Goal: Information Seeking & Learning: Learn about a topic

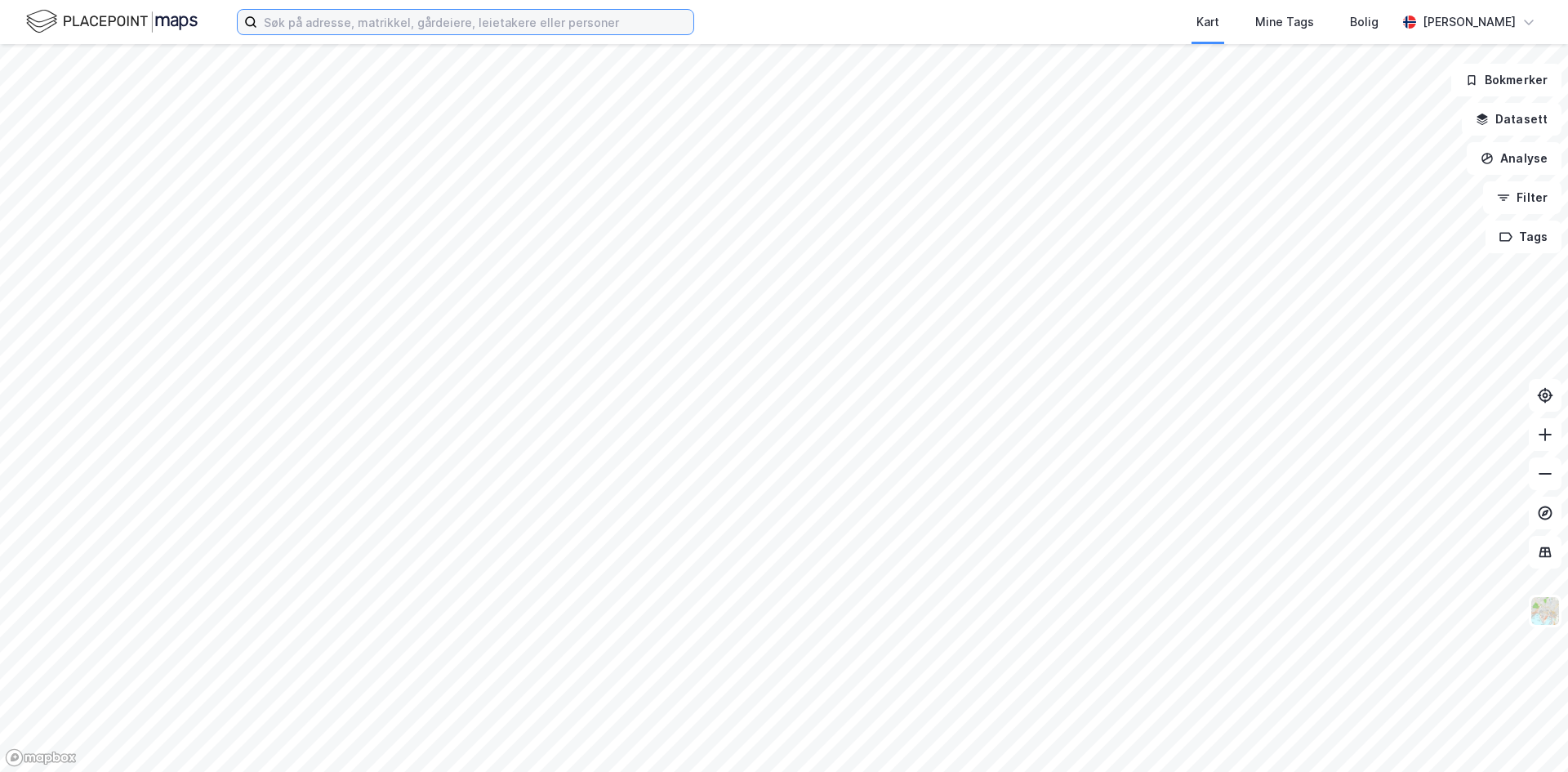
click at [478, 23] on input at bounding box center [475, 22] width 436 height 24
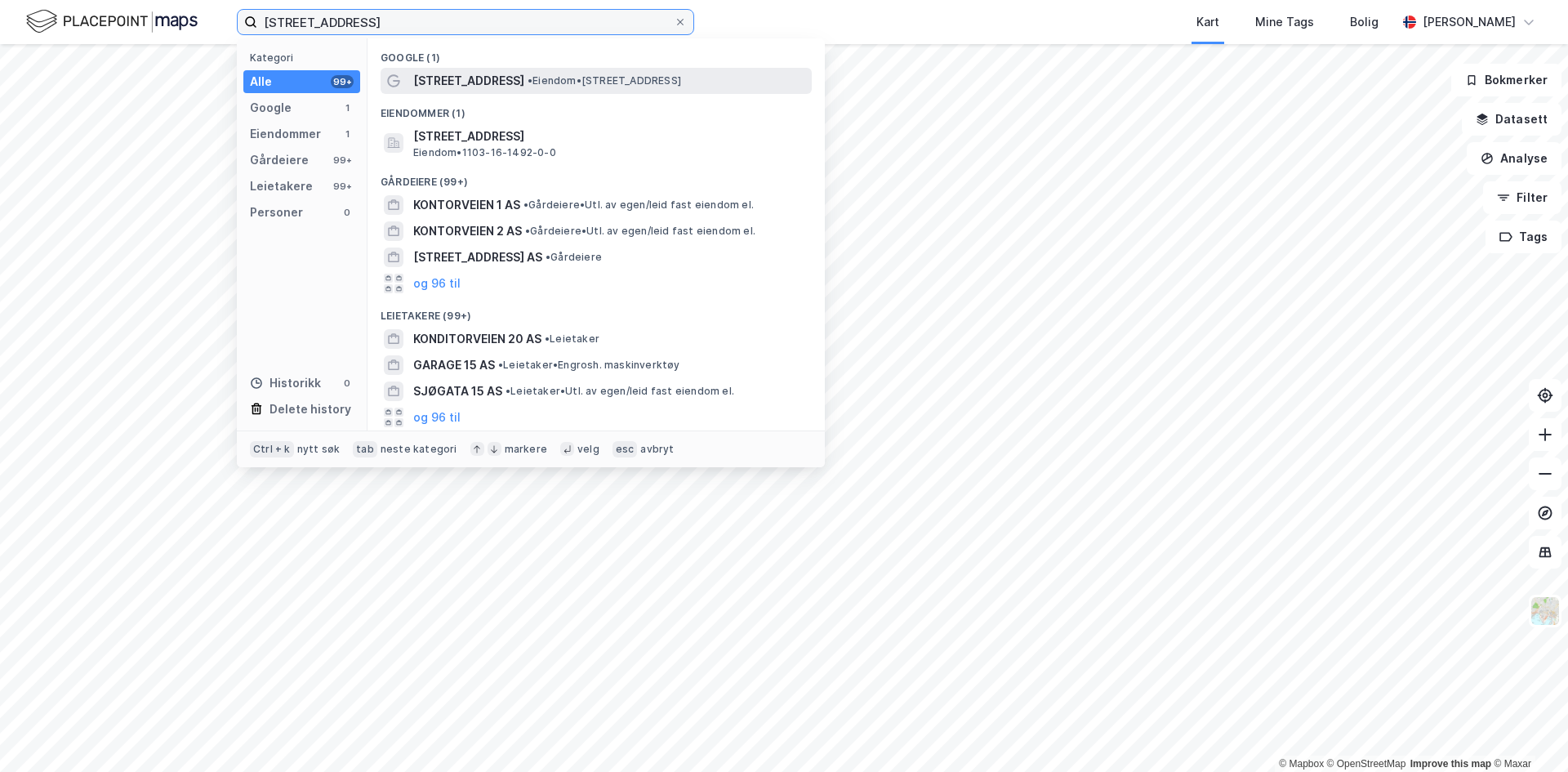
type input "[STREET_ADDRESS]"
click at [463, 91] on div "[STREET_ADDRESS] • Eiendom • [STREET_ADDRESS]" at bounding box center [596, 81] width 432 height 26
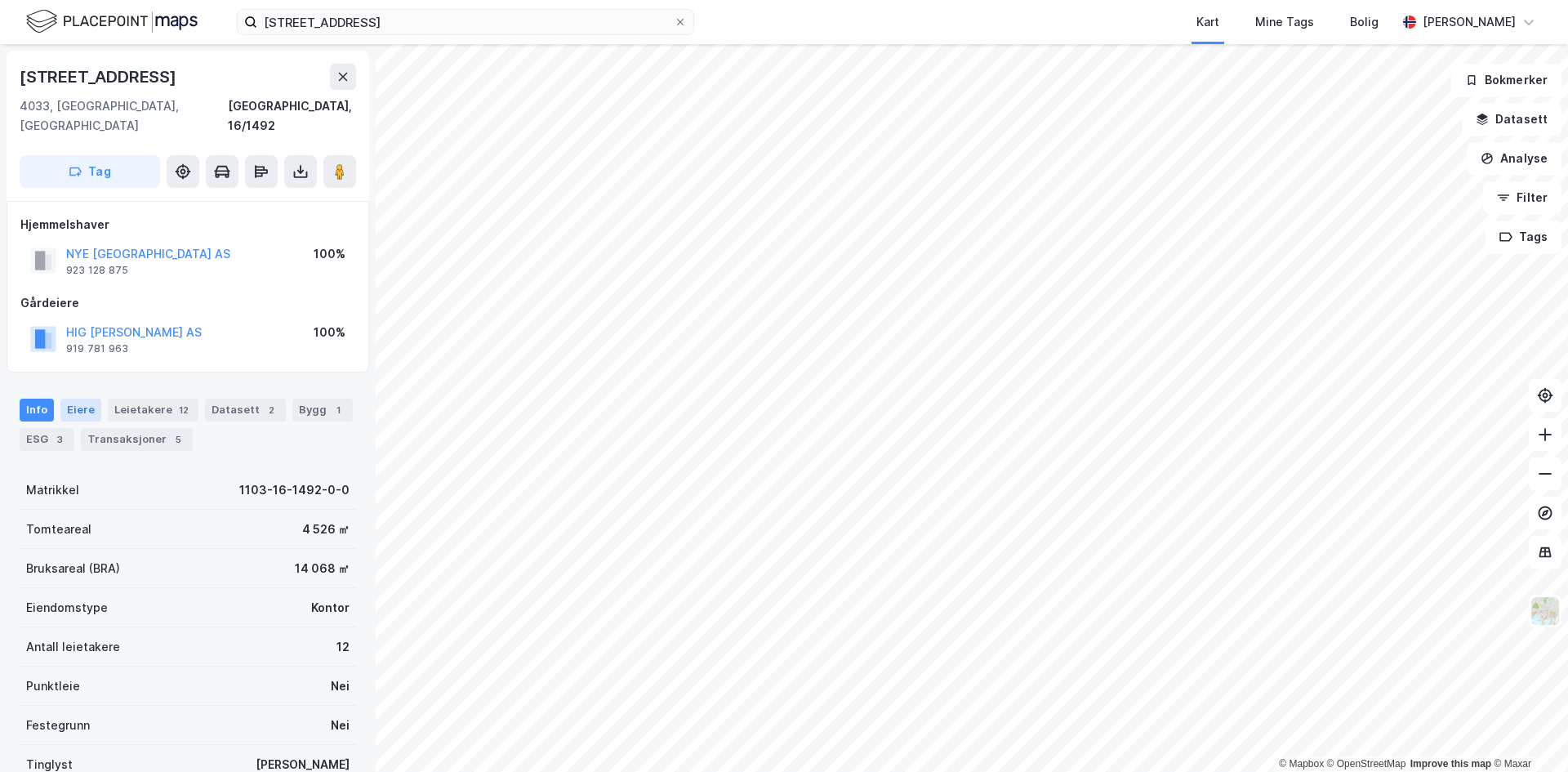
click at [75, 399] on div "Eiere" at bounding box center [81, 410] width 41 height 23
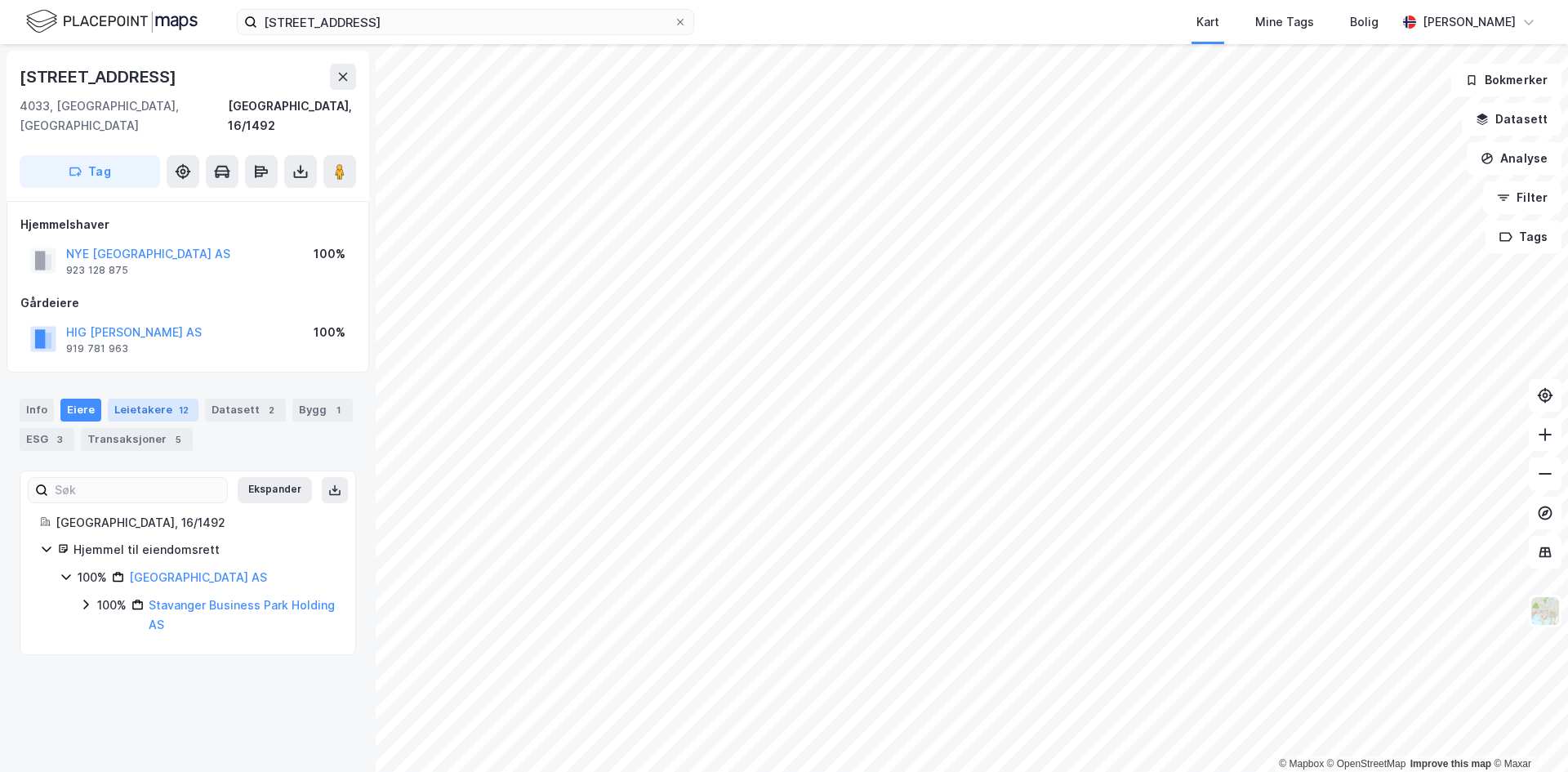
click at [139, 399] on div "Leietakere 12" at bounding box center [153, 410] width 90 height 23
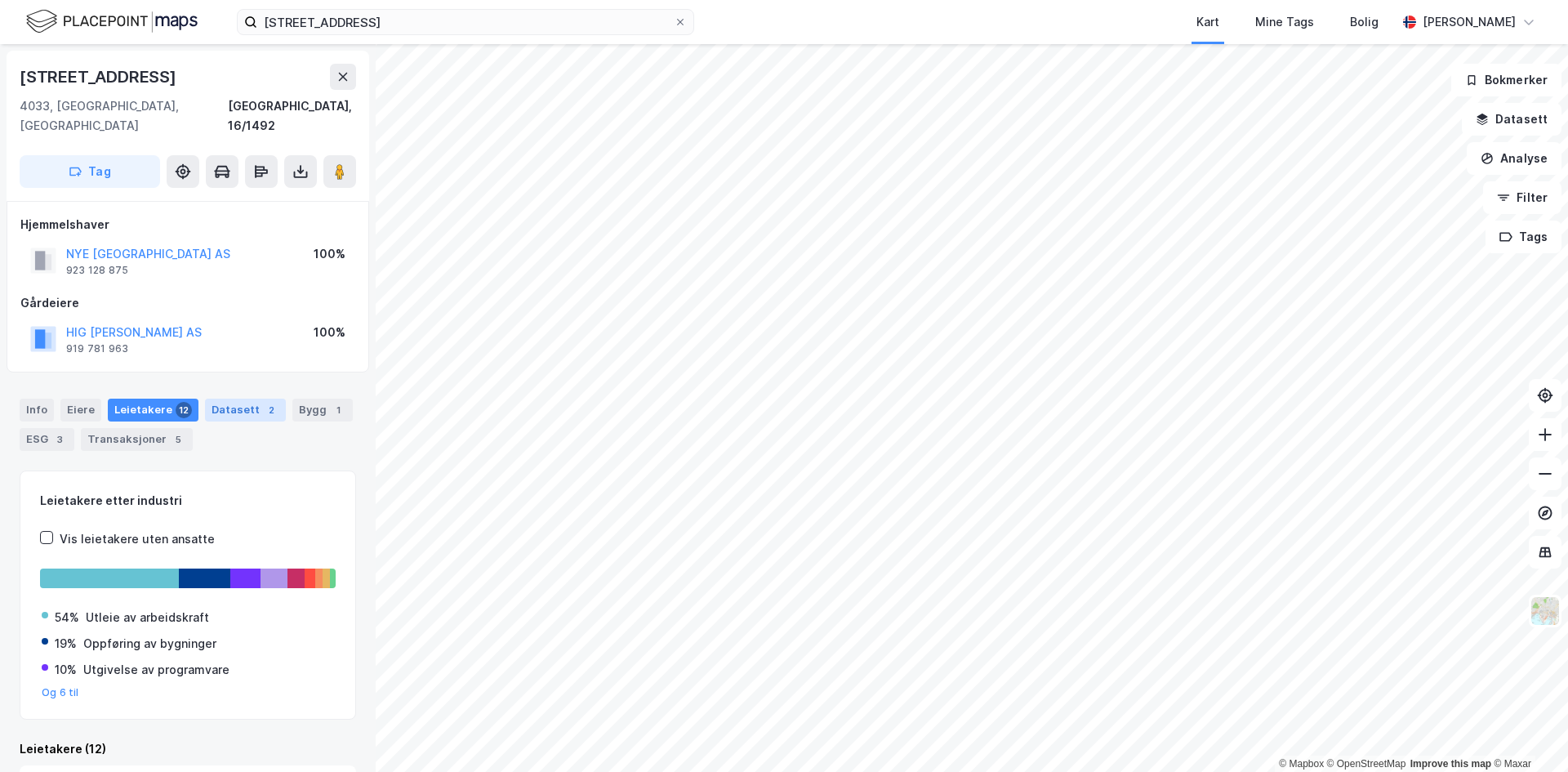
click at [243, 399] on div "Datasett 2" at bounding box center [245, 410] width 81 height 23
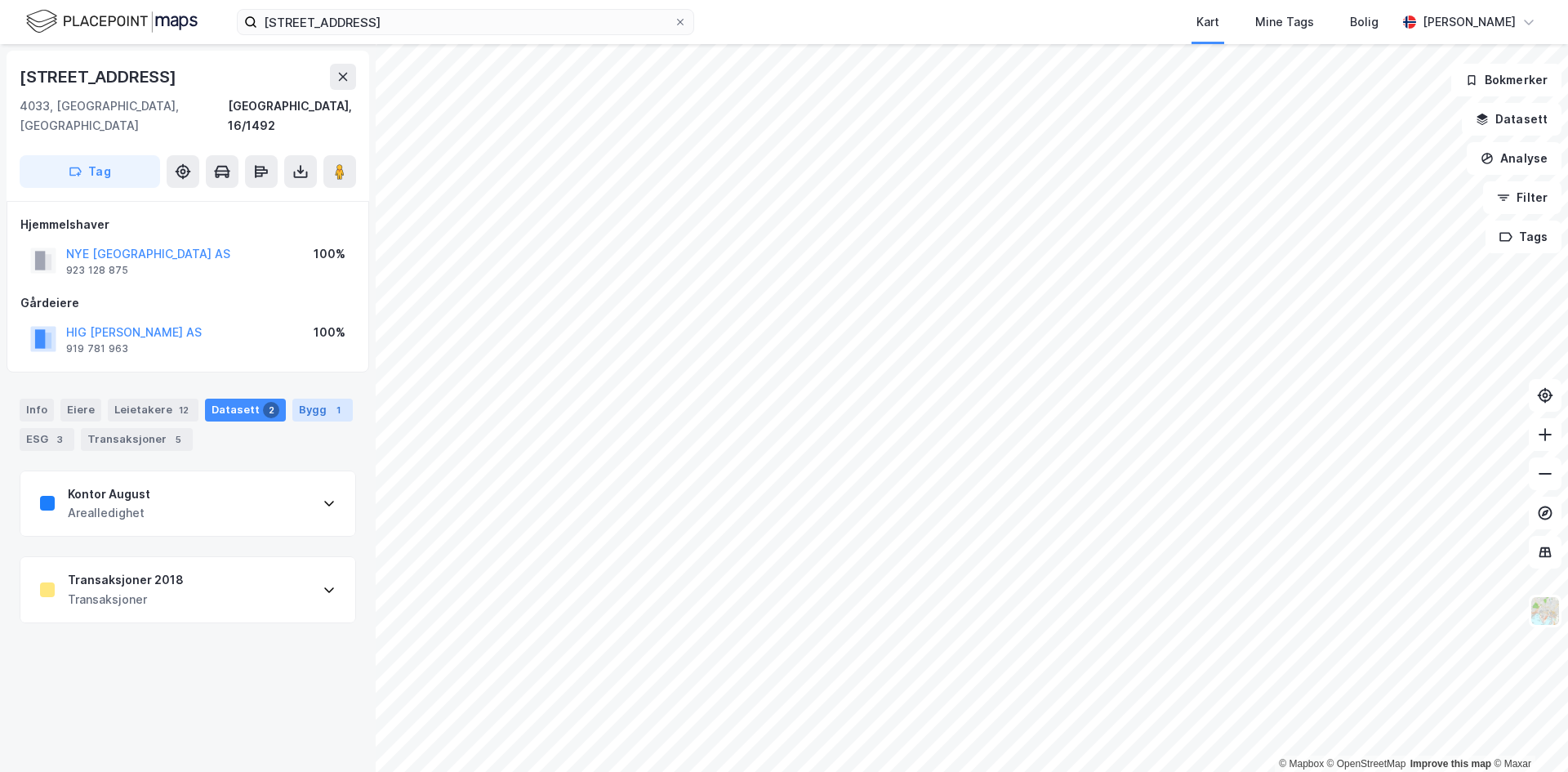
click at [293, 399] on div "Bygg 1" at bounding box center [323, 410] width 61 height 23
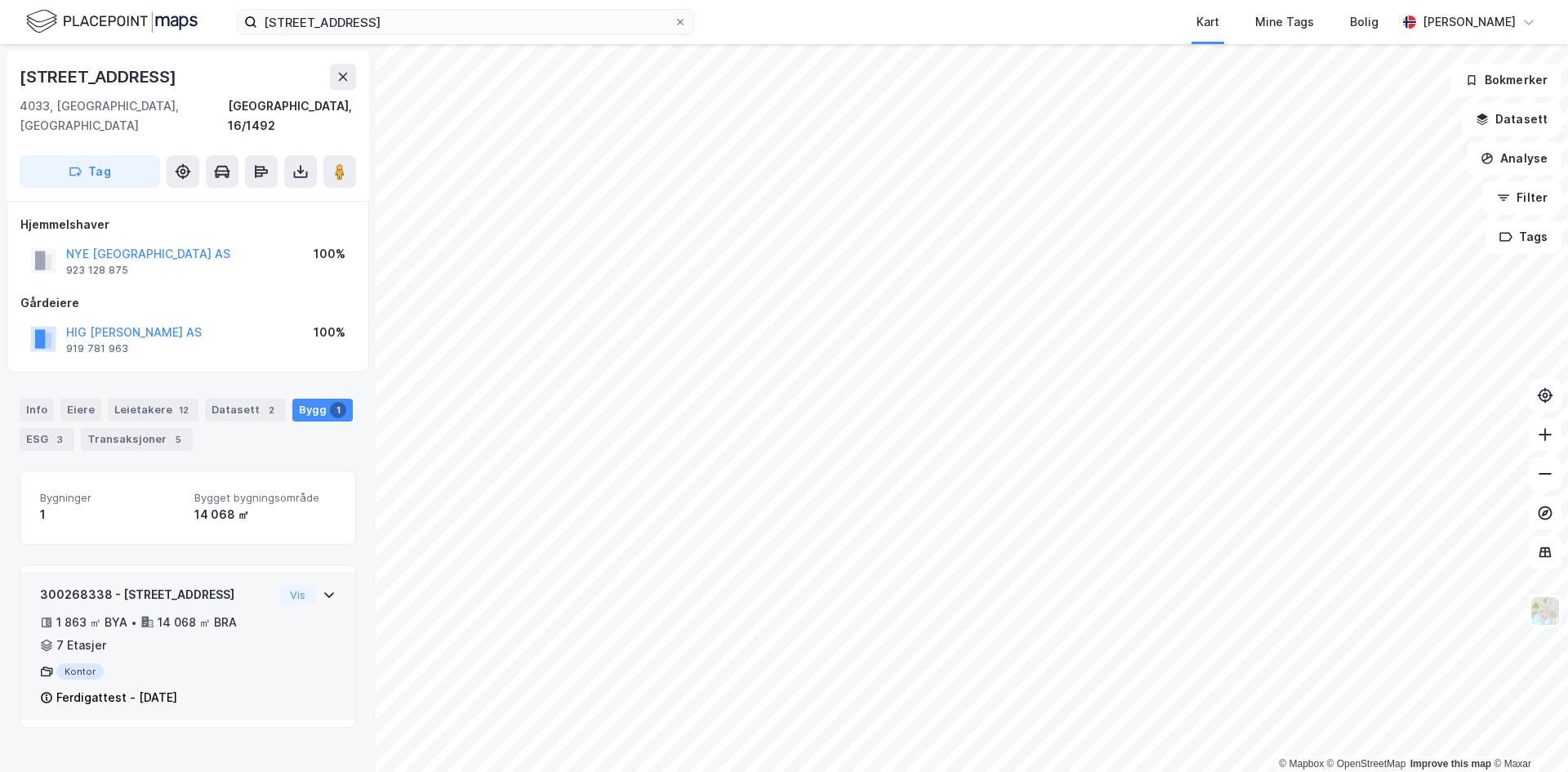
click at [272, 600] on div "300268338 - Kontorveien 15 1 863 ㎡ BYA • 14 068 ㎡ BRA • 7 Etasjer Kontor Ferdig…" at bounding box center [188, 653] width 296 height 135
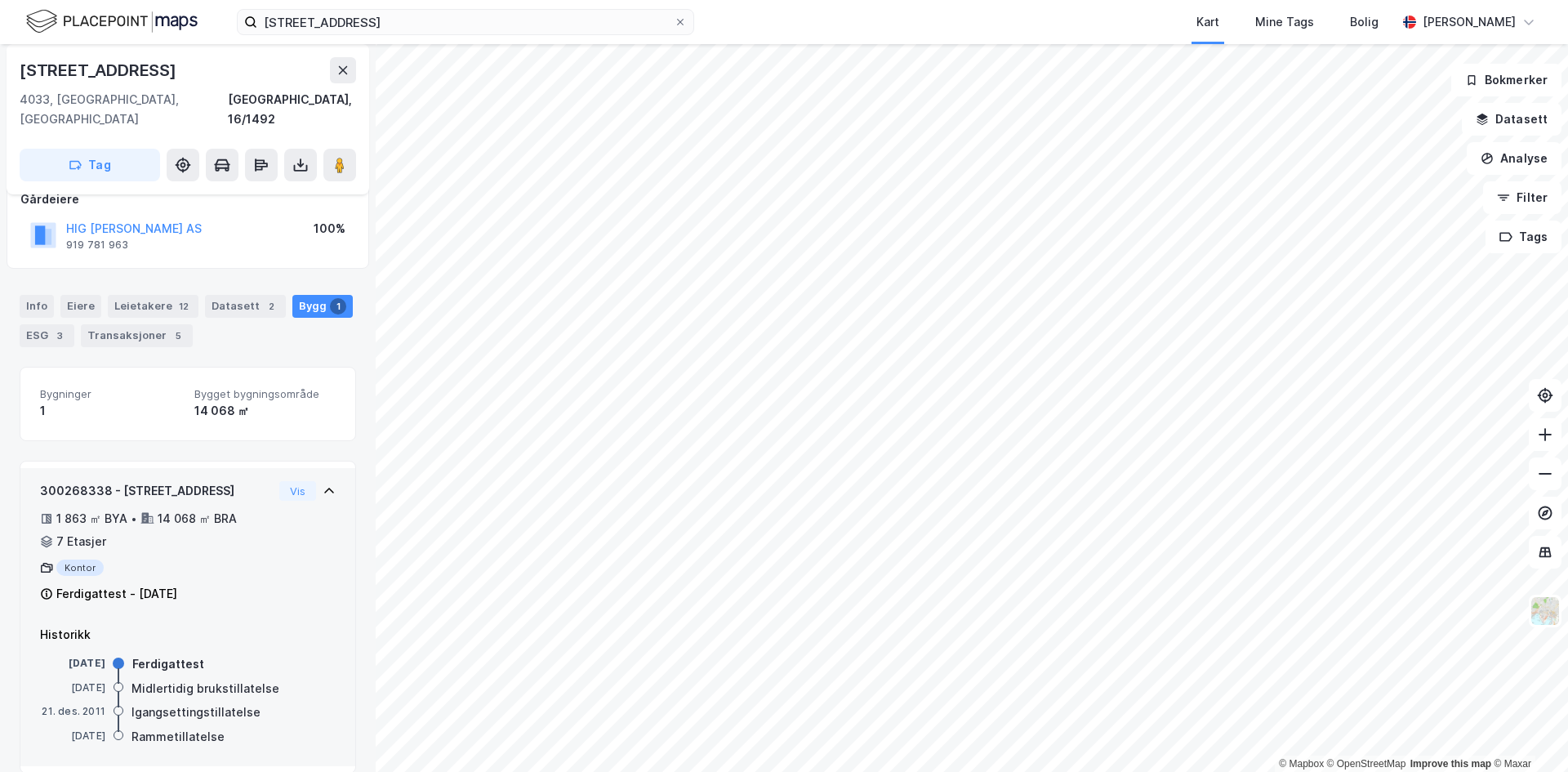
scroll to position [105, 0]
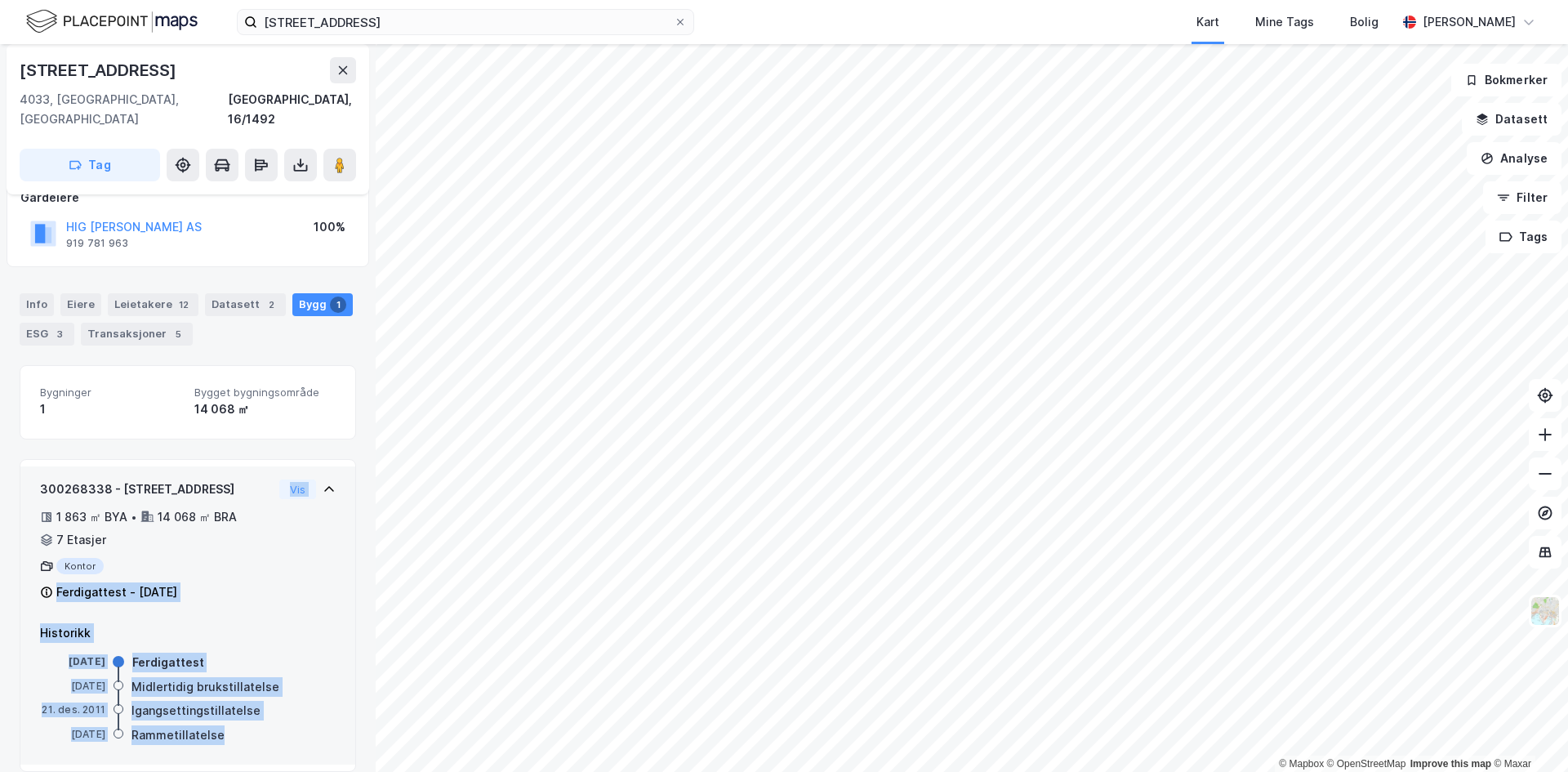
drag, startPoint x: 227, startPoint y: 716, endPoint x: 25, endPoint y: 580, distance: 243.5
click at [25, 580] on div "300268338 - Kontorveien 15 1 863 ㎡ BYA • 14 068 ㎡ BRA • 7 Etasjer Kontor Ferdig…" at bounding box center [188, 616] width 337 height 313
copy div "Ferdigattest - [DATE] Vis Historikk [DATE] Ferdigattest [DATE] Midlertidig bruk…"
